Goal: Task Accomplishment & Management: Manage account settings

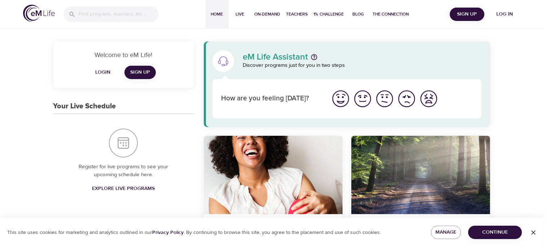
click at [510, 14] on span "Log in" at bounding box center [504, 14] width 29 height 9
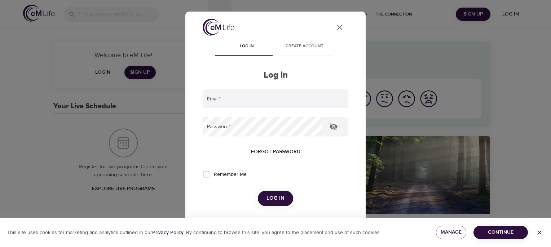
click at [284, 199] on button "Log in" at bounding box center [275, 197] width 35 height 15
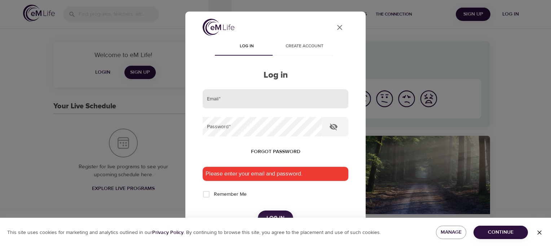
click at [254, 102] on input "email" at bounding box center [276, 98] width 146 height 19
type input "[EMAIL_ADDRESS][DOMAIN_NAME]"
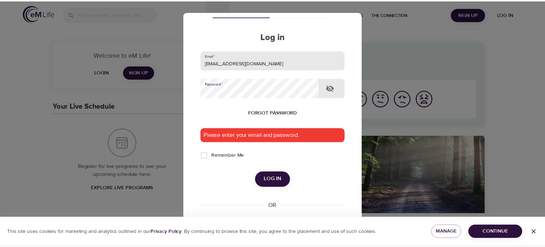
scroll to position [42, 0]
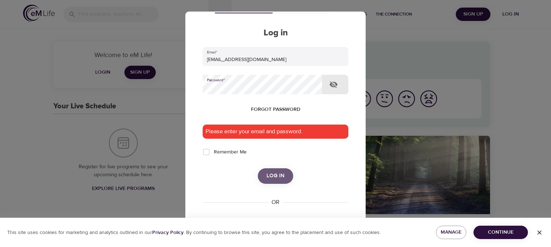
click at [282, 180] on button "Log in" at bounding box center [275, 175] width 35 height 15
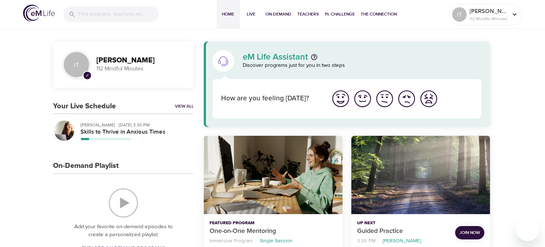
click at [153, 177] on div "Add your favorite on-demand episodes to create a personalized playlist. Explore…" at bounding box center [123, 221] width 140 height 95
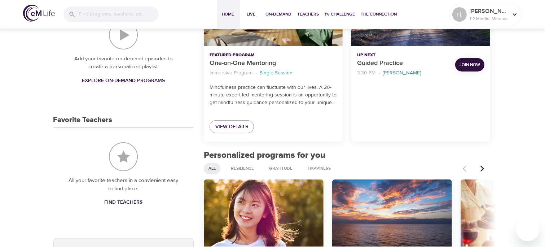
scroll to position [0, 0]
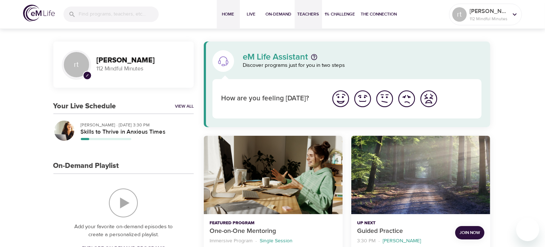
click at [312, 11] on span "Teachers" at bounding box center [309, 14] width 22 height 8
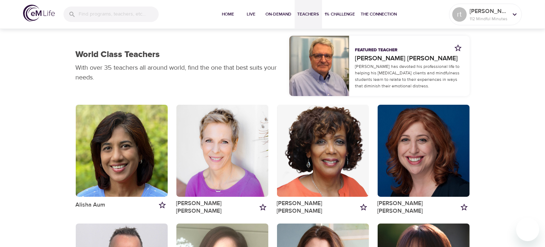
click at [137, 161] on div "button" at bounding box center [122, 151] width 92 height 92
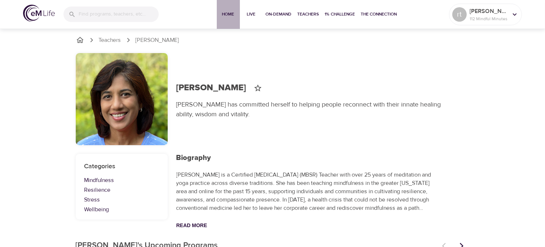
click at [231, 15] on span "Home" at bounding box center [228, 14] width 17 height 8
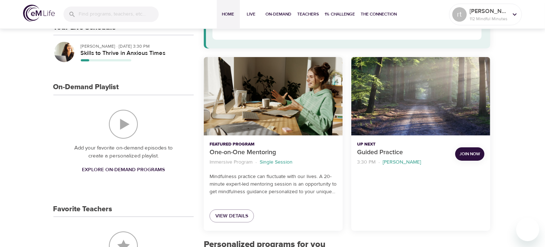
scroll to position [79, 0]
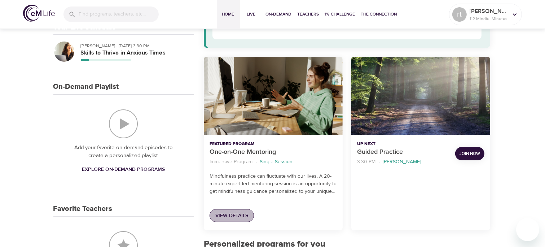
click at [238, 218] on span "View Details" at bounding box center [231, 215] width 33 height 9
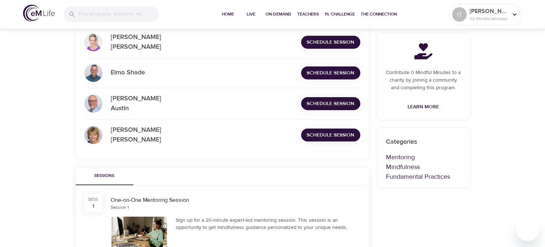
scroll to position [219, 0]
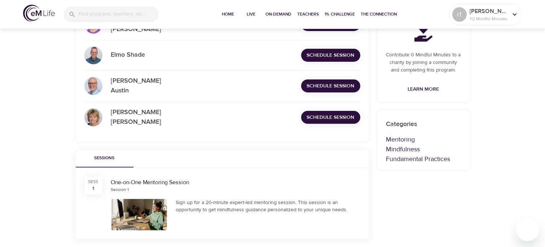
click at [328, 113] on span "Schedule Session" at bounding box center [331, 117] width 48 height 9
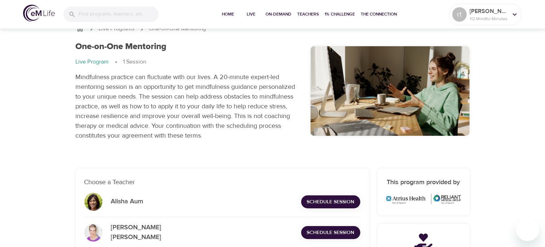
scroll to position [0, 0]
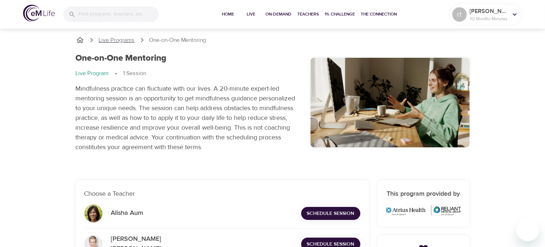
click at [121, 43] on p "Live Programs" at bounding box center [117, 40] width 36 height 8
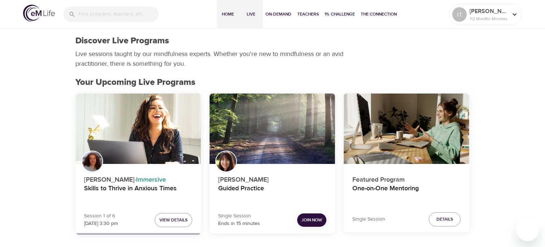
click at [229, 13] on span "Home" at bounding box center [228, 14] width 17 height 8
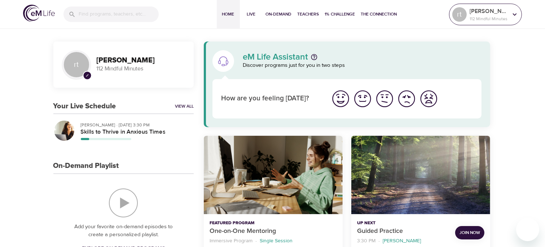
click at [516, 15] on icon at bounding box center [515, 14] width 8 height 8
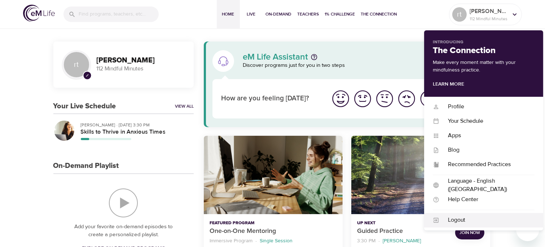
click at [465, 221] on div "Logout" at bounding box center [486, 220] width 95 height 8
